Goal: Information Seeking & Learning: Check status

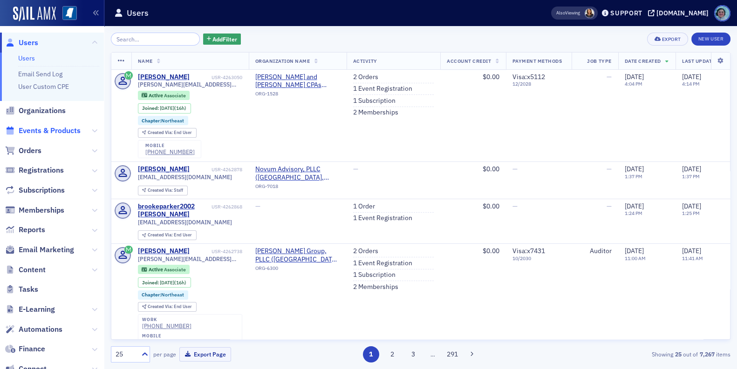
click at [48, 129] on span "Events & Products" at bounding box center [50, 131] width 62 height 10
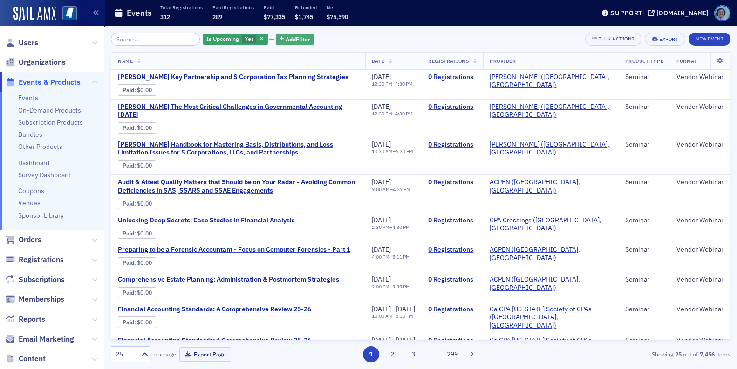
click at [292, 43] on button "Add Filter" at bounding box center [295, 40] width 38 height 12
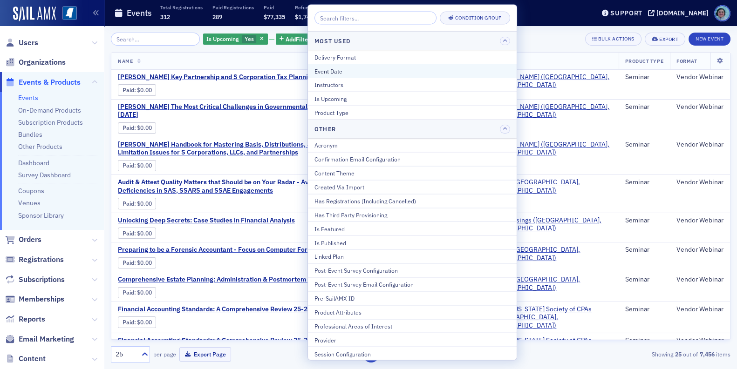
click at [319, 72] on div "Event Date" at bounding box center [412, 71] width 196 height 8
select select "8"
select select "2025"
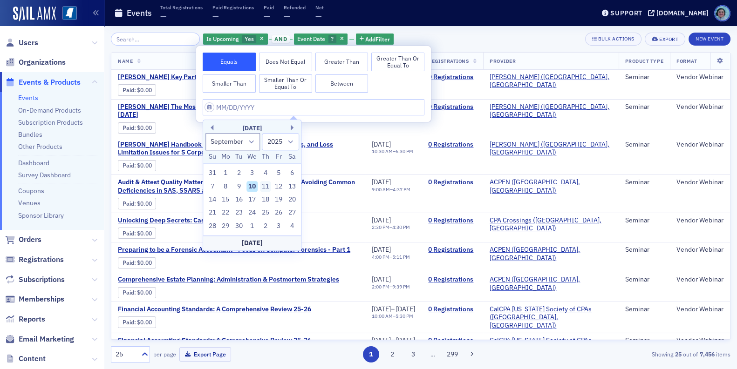
click at [261, 187] on div "11" at bounding box center [265, 186] width 11 height 11
type input "09/11/2025"
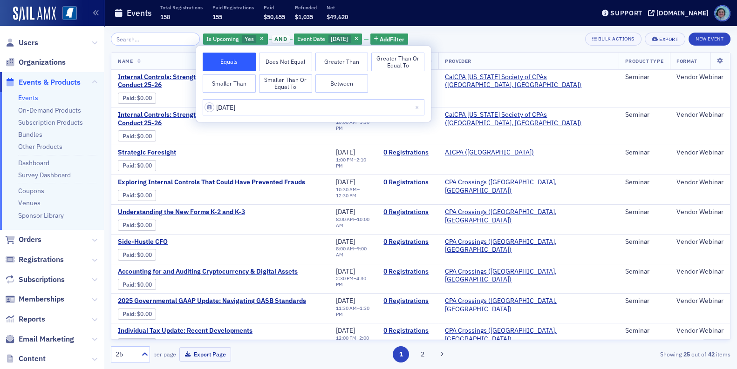
click at [489, 35] on div "Is Upcoming Yes and Event Date 9/11/2025 Add Filter Bulk Actions Export New Eve…" at bounding box center [420, 39] width 619 height 13
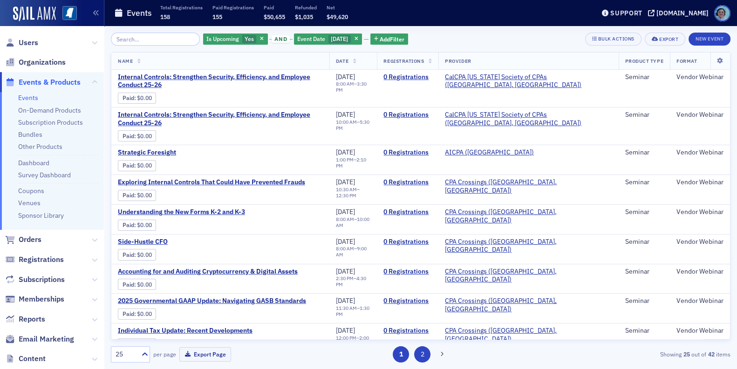
click at [422, 354] on button "2" at bounding box center [422, 354] width 16 height 16
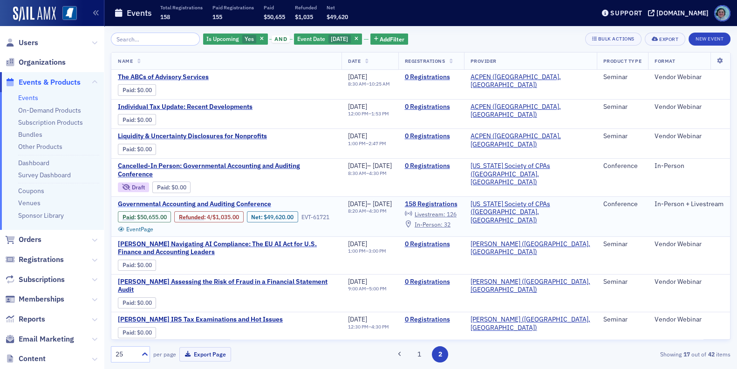
click at [251, 204] on span "Governmental Accounting and Auditing Conference" at bounding box center [196, 204] width 156 height 8
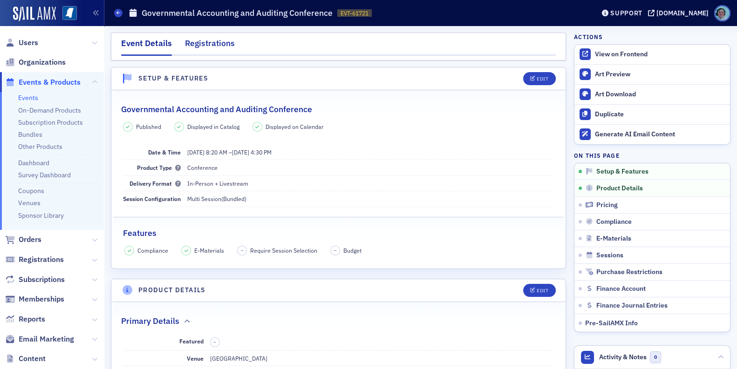
click at [227, 41] on div "Registrations" at bounding box center [210, 45] width 50 height 17
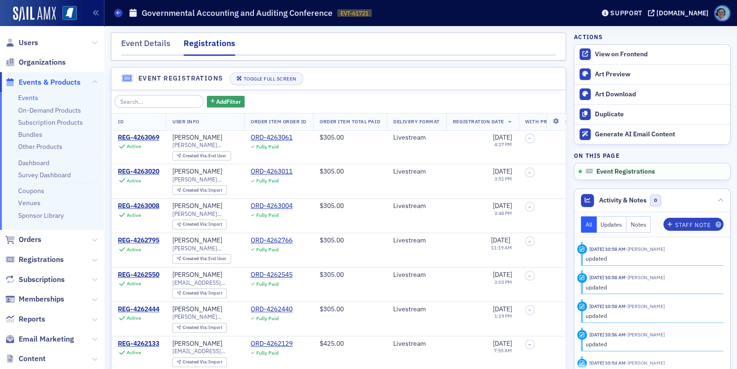
drag, startPoint x: 243, startPoint y: 107, endPoint x: 373, endPoint y: 87, distance: 131.5
click at [373, 87] on header "Event Registrations Toggle Full Screen" at bounding box center [338, 79] width 454 height 23
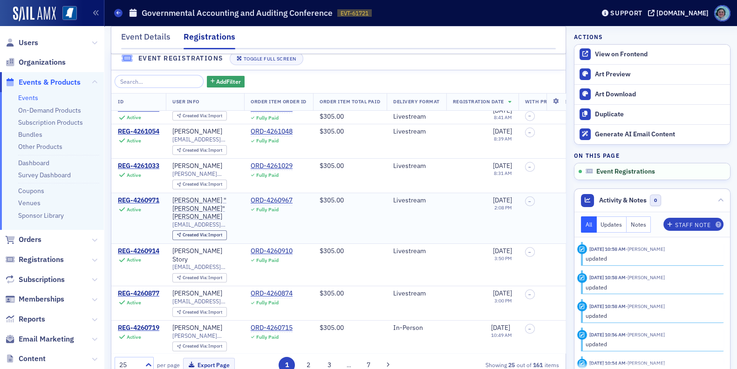
scroll to position [39, 0]
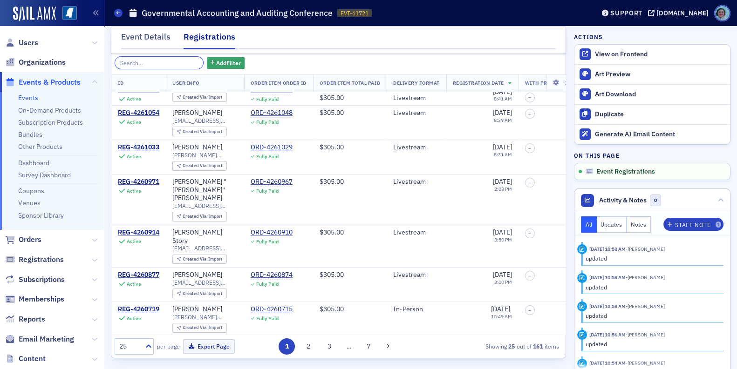
click at [186, 66] on input "search" at bounding box center [159, 62] width 89 height 13
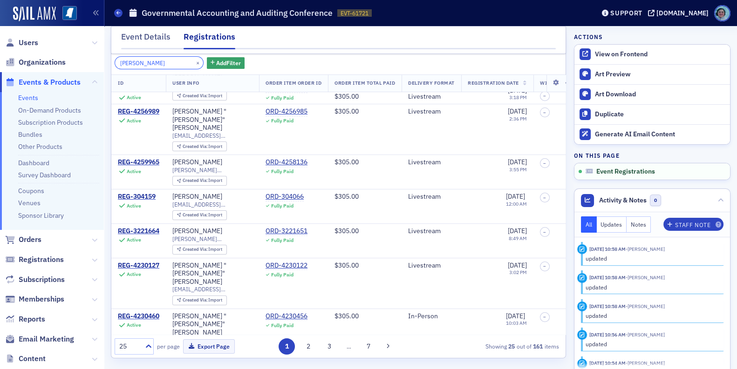
scroll to position [0, 0]
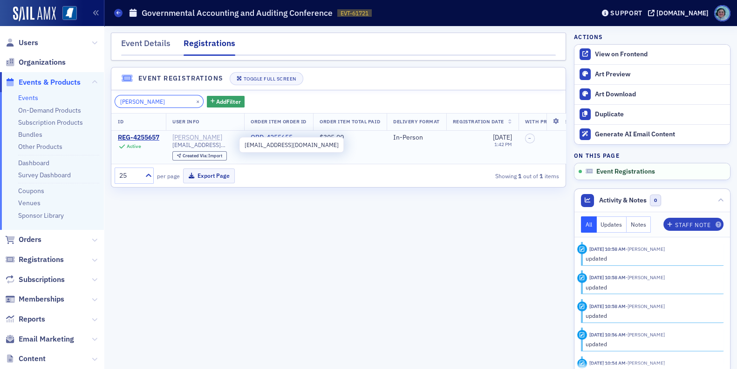
type input "grimes"
click at [192, 134] on div "[PERSON_NAME]" at bounding box center [197, 138] width 50 height 8
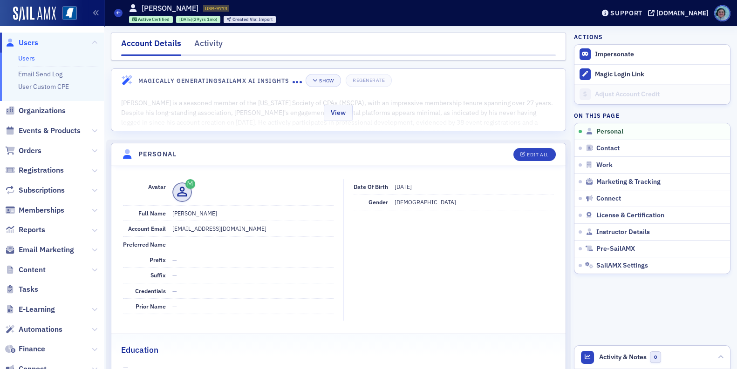
click at [368, 109] on div "View" at bounding box center [338, 111] width 454 height 39
